Goal: Information Seeking & Learning: Learn about a topic

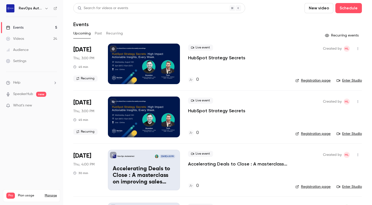
click at [97, 33] on button "Past" at bounding box center [98, 33] width 7 height 8
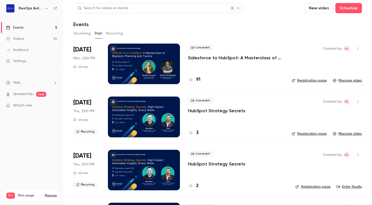
click at [210, 57] on p "Salesforce to HubSpot: A Masterclass of Migration Planning and Tactics" at bounding box center [236, 58] width 96 height 6
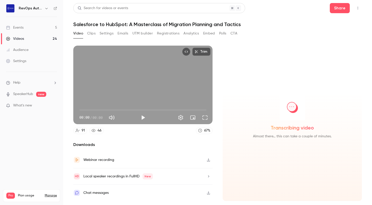
click at [223, 34] on button "Polls" at bounding box center [222, 33] width 7 height 8
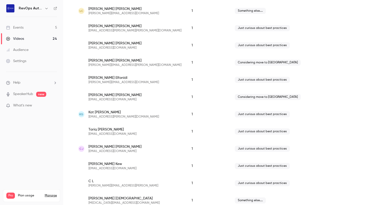
scroll to position [188, 0]
click at [118, 65] on div "[PERSON_NAME] [PERSON_NAME][EMAIL_ADDRESS][PERSON_NAME][DOMAIN_NAME]" at bounding box center [129, 62] width 103 height 9
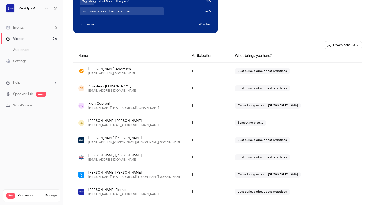
scroll to position [74, 0]
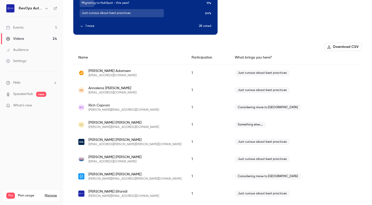
click at [339, 46] on button "Download CSV" at bounding box center [343, 47] width 37 height 8
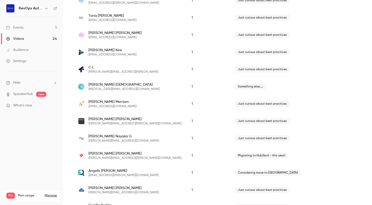
scroll to position [423, 0]
